Goal: Answer question/provide support: Share knowledge or assist other users

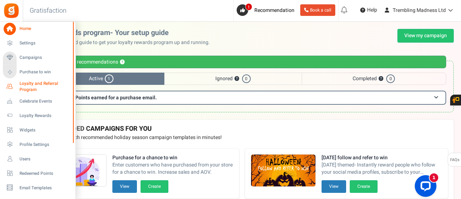
click at [31, 89] on span "Loyalty and Referral Program" at bounding box center [46, 87] width 53 height 12
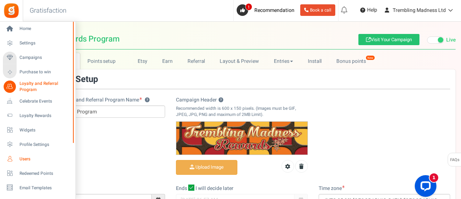
click at [29, 163] on link "Users" at bounding box center [37, 159] width 69 height 12
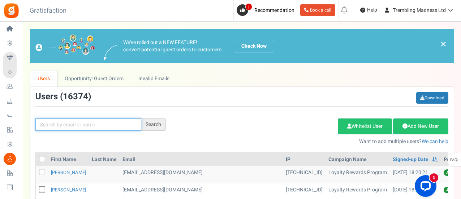
click at [106, 127] on input "text" at bounding box center [88, 125] width 106 height 12
paste input "[EMAIL_ADDRESS][DOMAIN_NAME]"
type input "[EMAIL_ADDRESS][DOMAIN_NAME]"
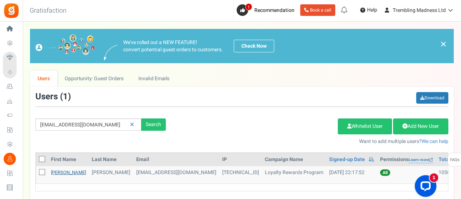
click at [70, 173] on link "[PERSON_NAME]" at bounding box center [68, 172] width 35 height 7
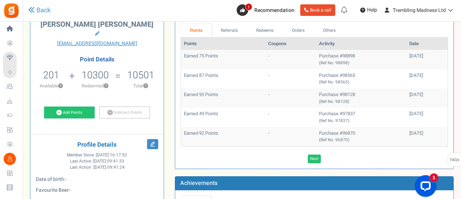
scroll to position [63, 0]
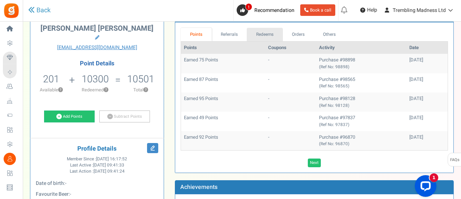
click at [262, 34] on link "Redeems" at bounding box center [265, 34] width 36 height 13
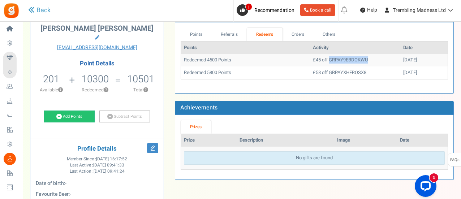
drag, startPoint x: 313, startPoint y: 59, endPoint x: 351, endPoint y: 59, distance: 38.3
click at [351, 59] on td "£45 off GRPAY9EBDOKWU" at bounding box center [355, 60] width 90 height 13
copy td "GRPAY9EBDOKWU"
